Goal: Task Accomplishment & Management: Manage account settings

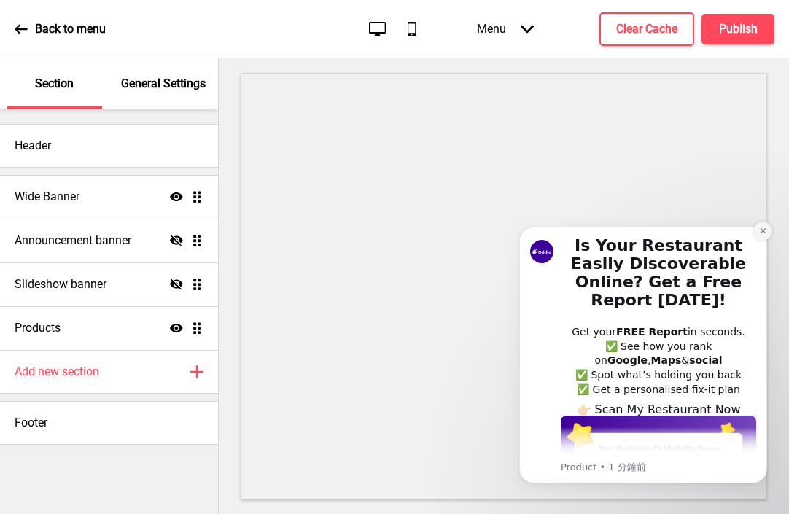
click at [764, 233] on icon "Dismiss notification" at bounding box center [762, 230] width 5 height 5
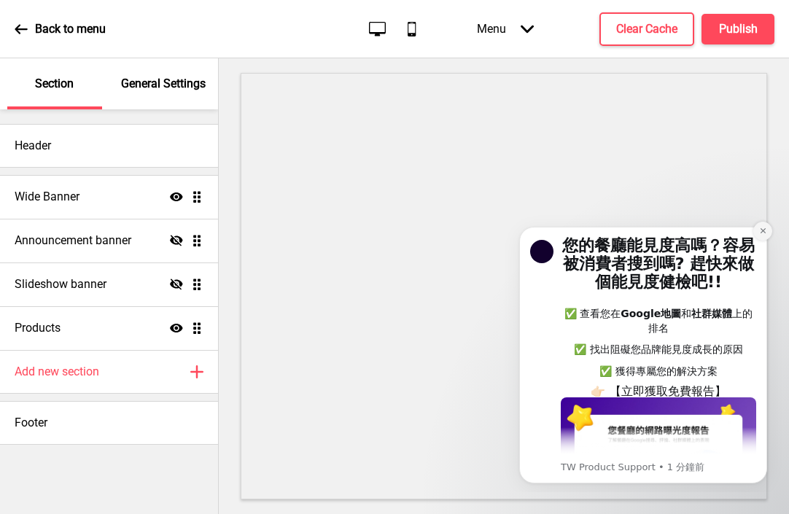
click at [762, 232] on icon "Dismiss notification" at bounding box center [763, 231] width 8 height 8
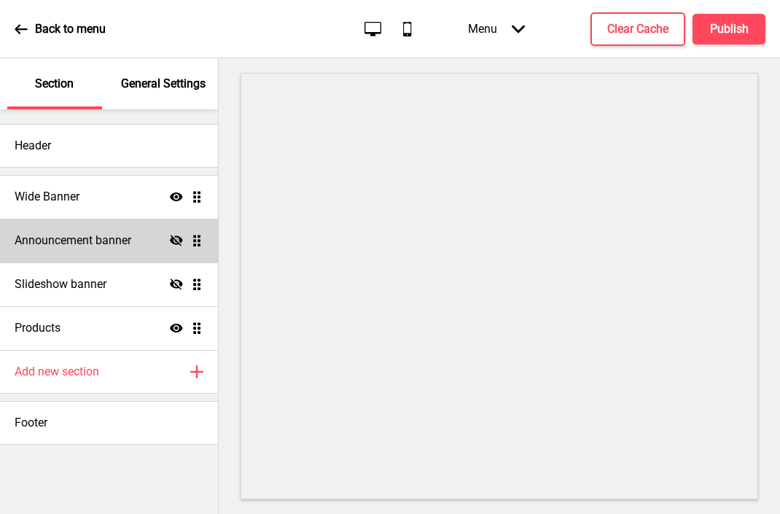
click at [176, 239] on icon "Hide" at bounding box center [176, 240] width 13 height 13
click at [176, 239] on icon at bounding box center [176, 240] width 13 height 9
click at [176, 239] on icon "Hide" at bounding box center [176, 240] width 13 height 13
click at [176, 239] on icon at bounding box center [176, 240] width 13 height 9
click at [206, 78] on div "General Settings" at bounding box center [164, 83] width 95 height 51
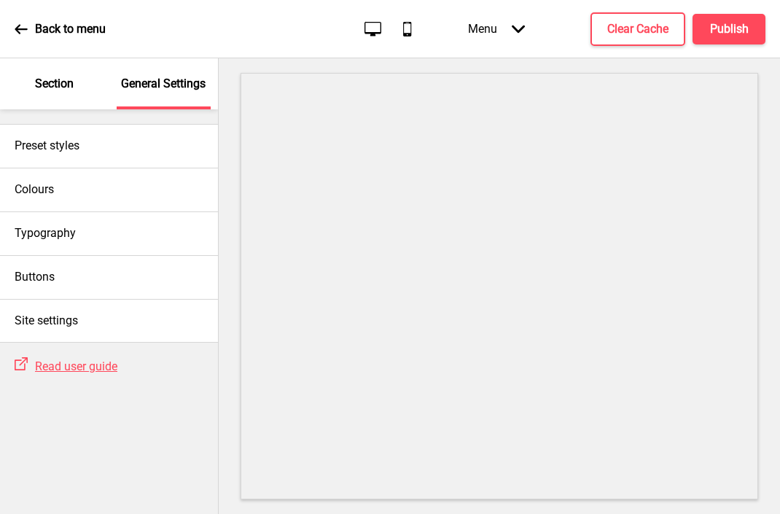
click at [63, 93] on div "Section" at bounding box center [54, 83] width 95 height 51
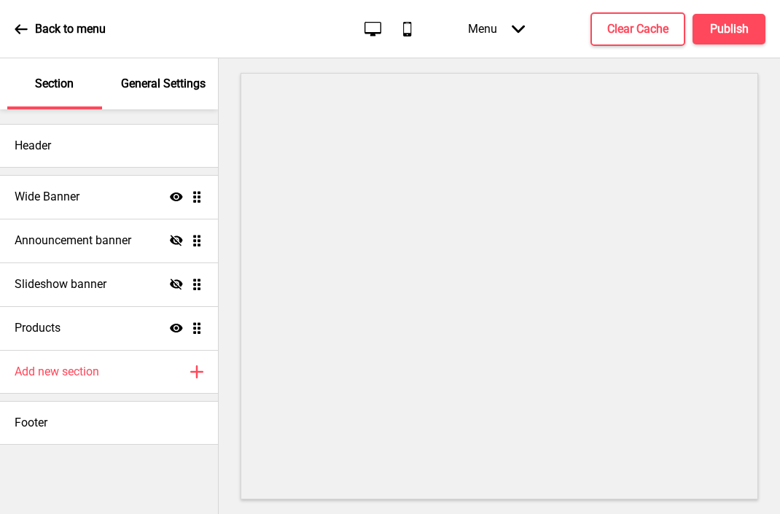
click at [28, 20] on div "Back to menu" at bounding box center [60, 28] width 91 height 39
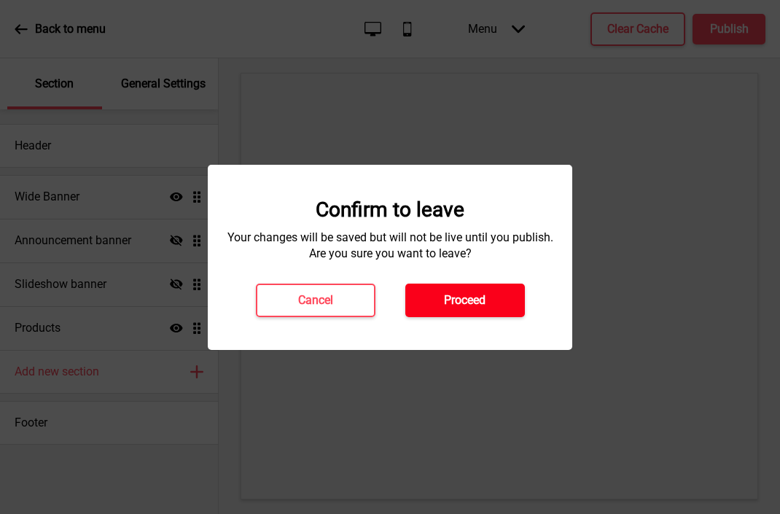
click at [453, 303] on h4 "Proceed" at bounding box center [465, 300] width 42 height 16
